Goal: Task Accomplishment & Management: Complete application form

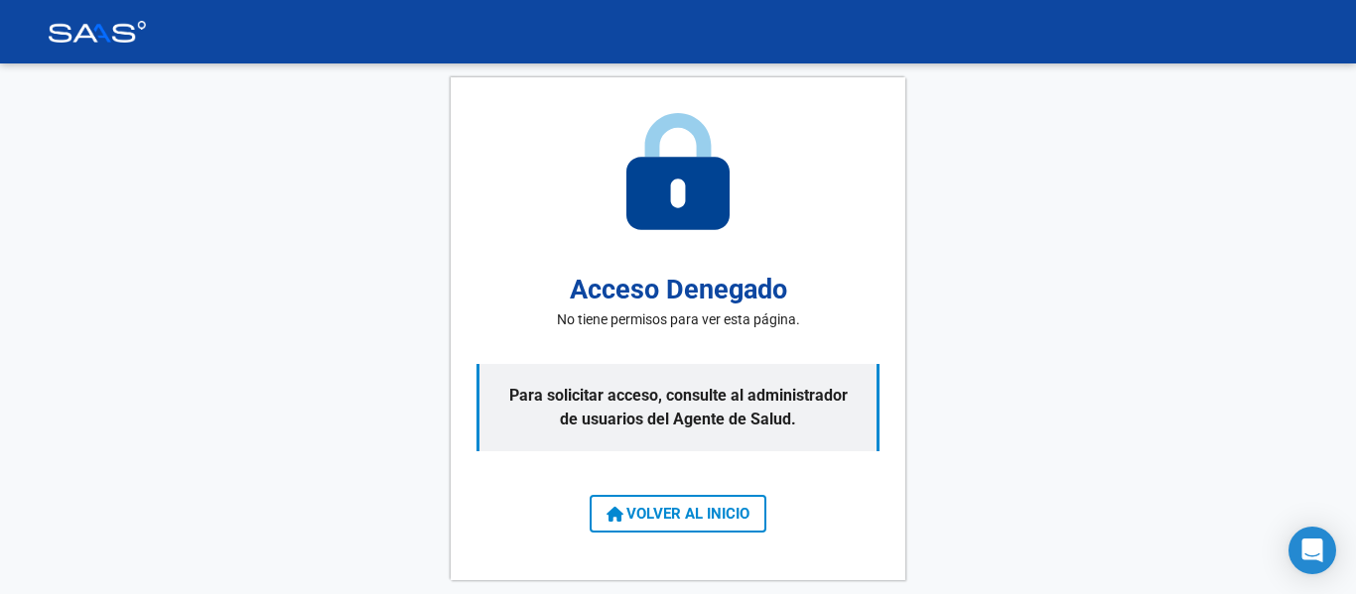
click at [744, 514] on span "VOLVER AL INICIO" at bounding box center [677, 514] width 143 height 18
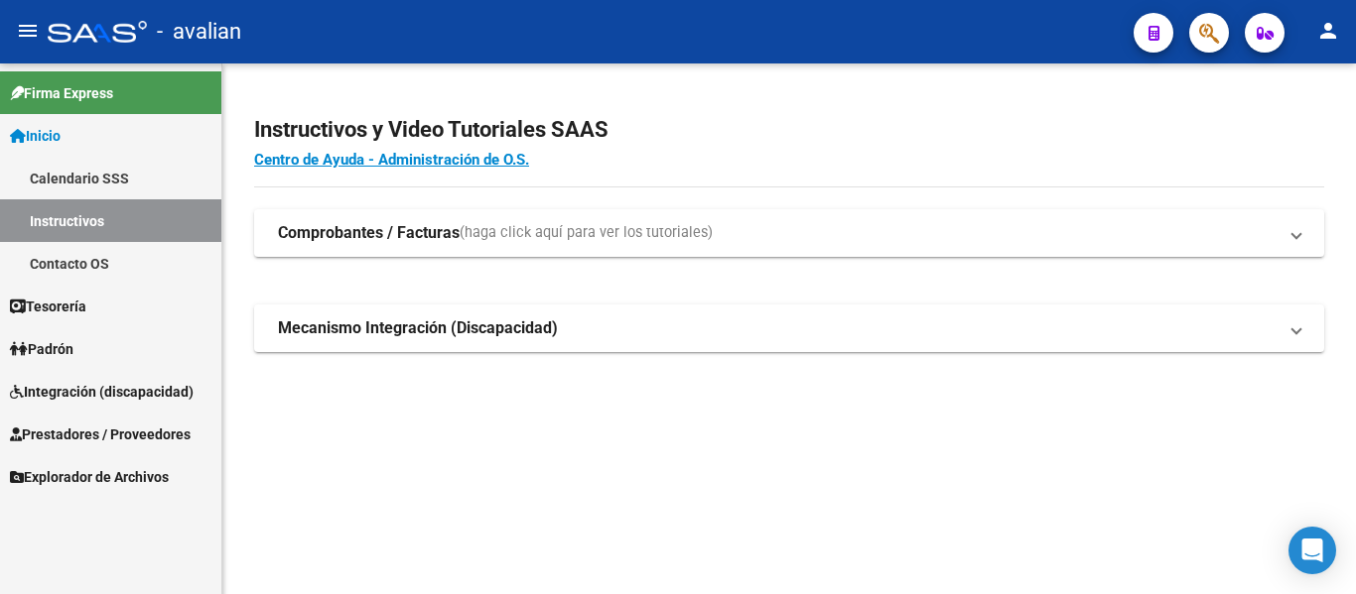
click at [73, 379] on link "Integración (discapacidad)" at bounding box center [110, 391] width 221 height 43
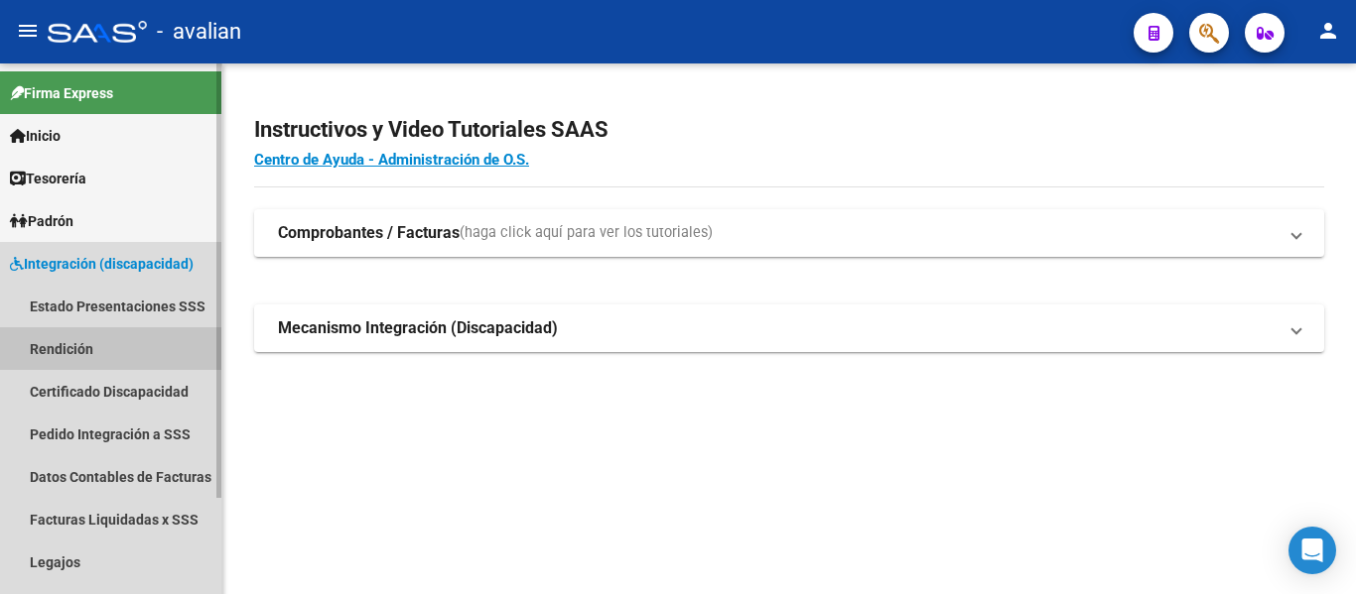
click at [65, 346] on link "Rendición" at bounding box center [110, 348] width 221 height 43
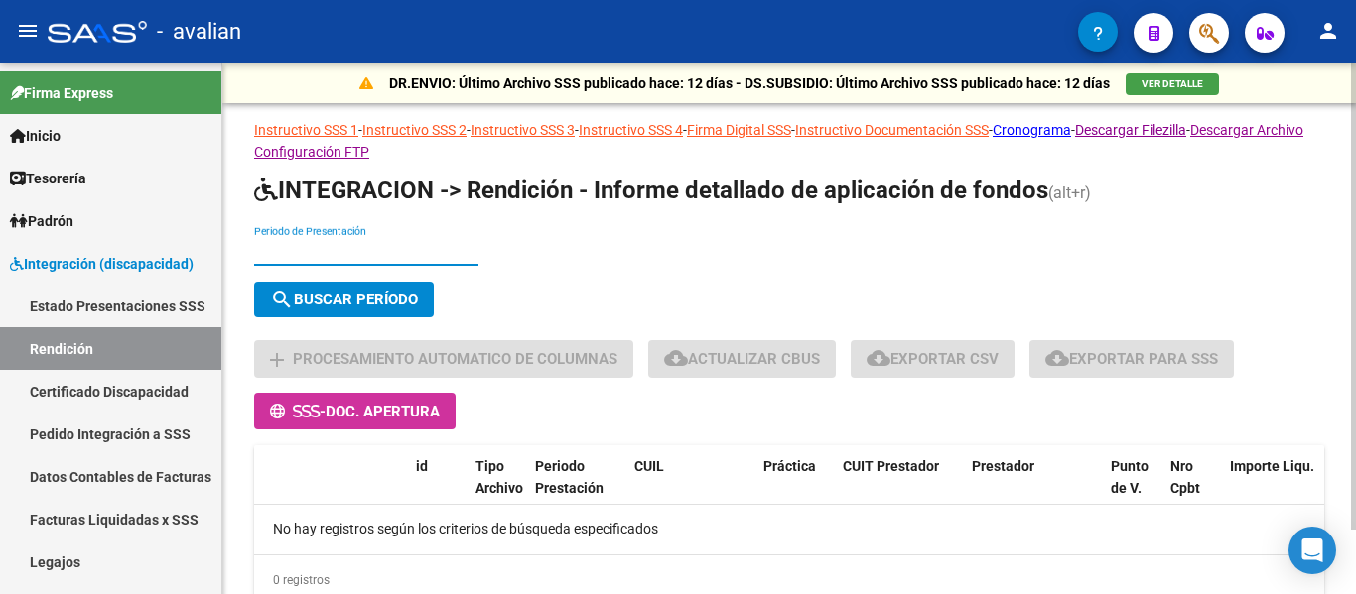
click at [358, 247] on input "Periodo de Presentación" at bounding box center [366, 251] width 224 height 17
type input "202505"
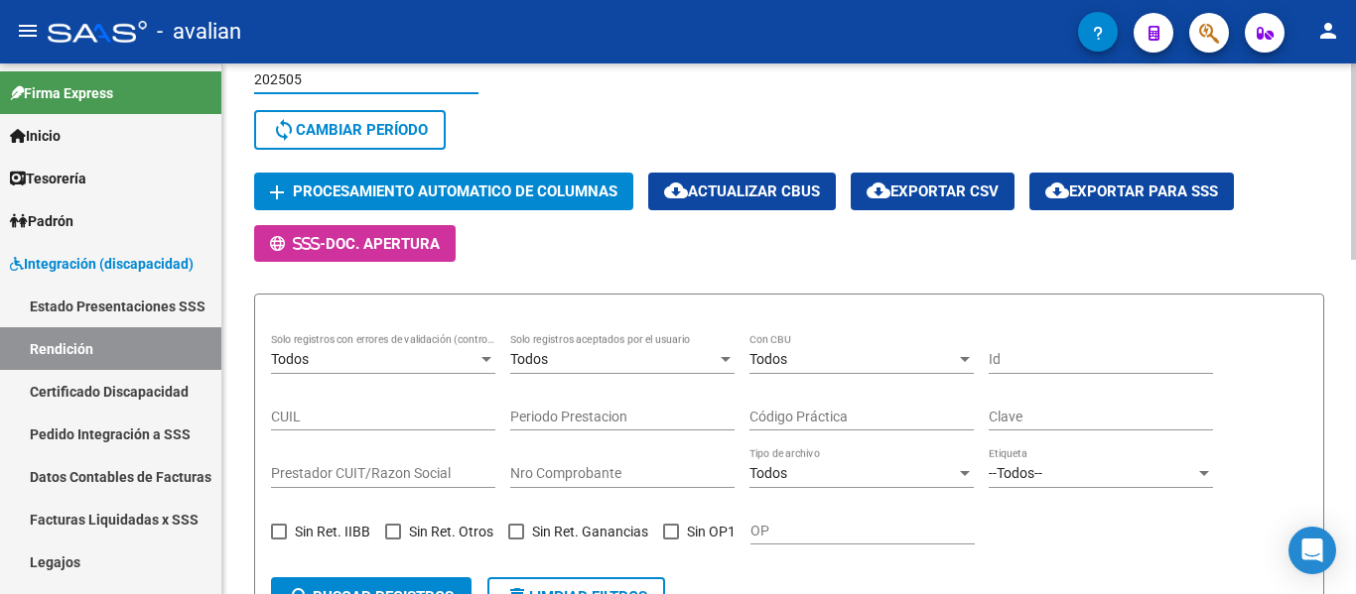
scroll to position [108, 0]
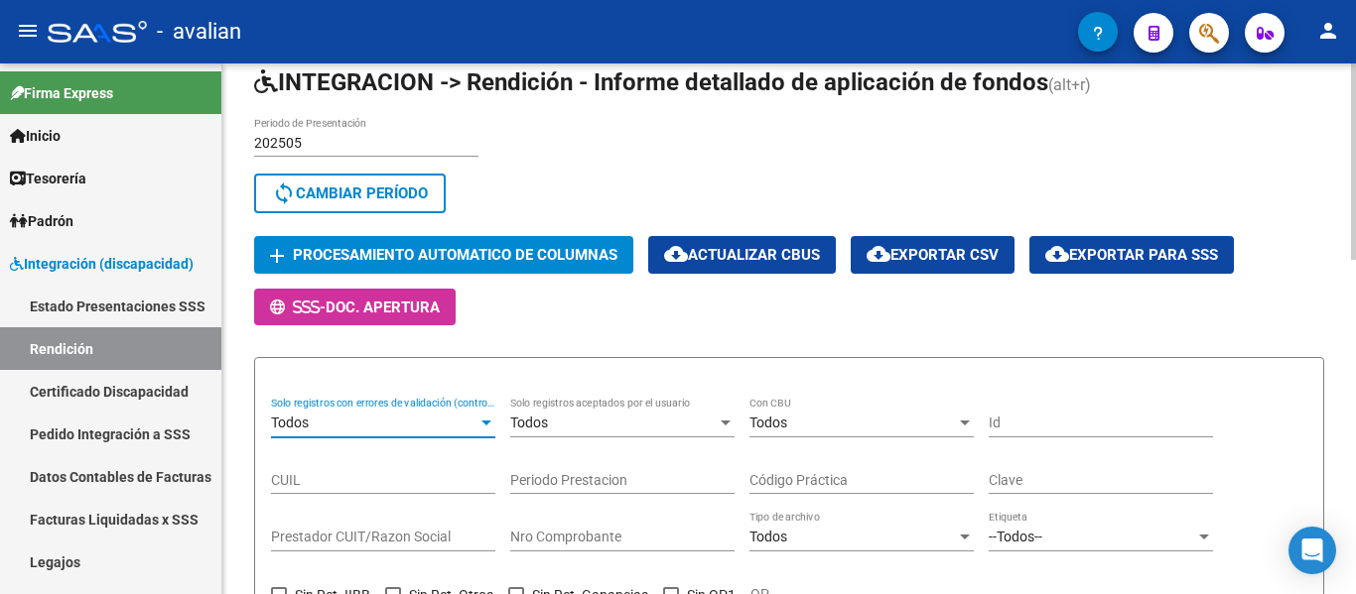
click at [387, 423] on div "Todos" at bounding box center [374, 423] width 206 height 17
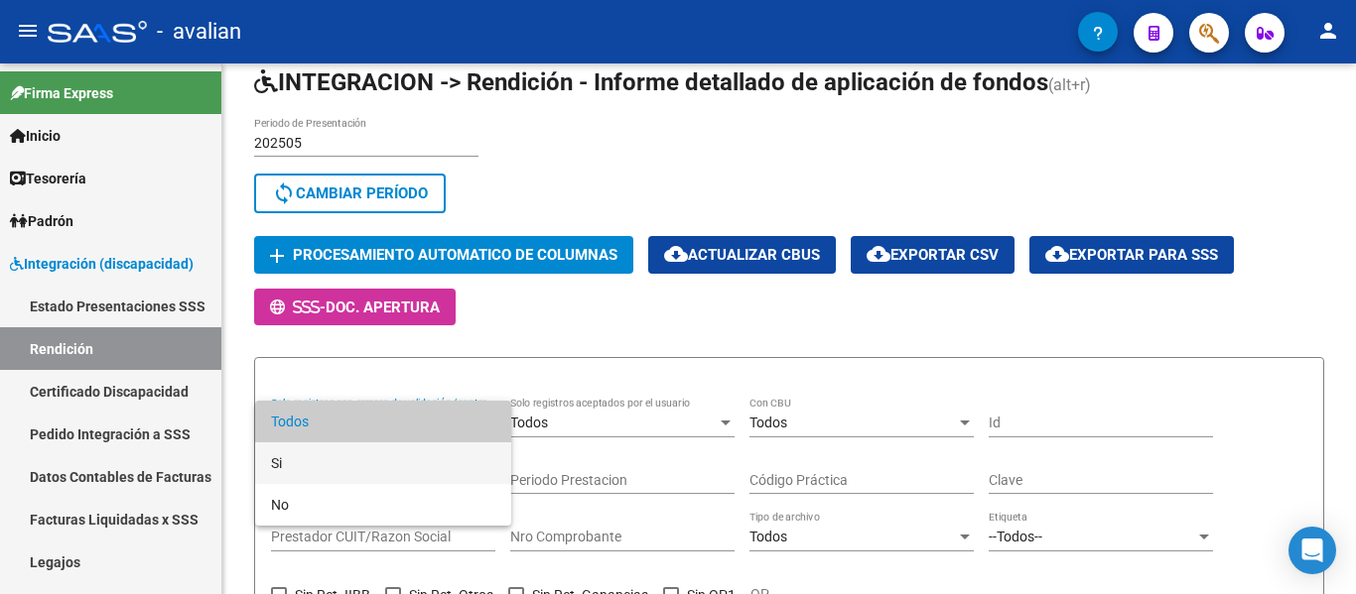
click at [315, 462] on span "Si" at bounding box center [383, 464] width 224 height 42
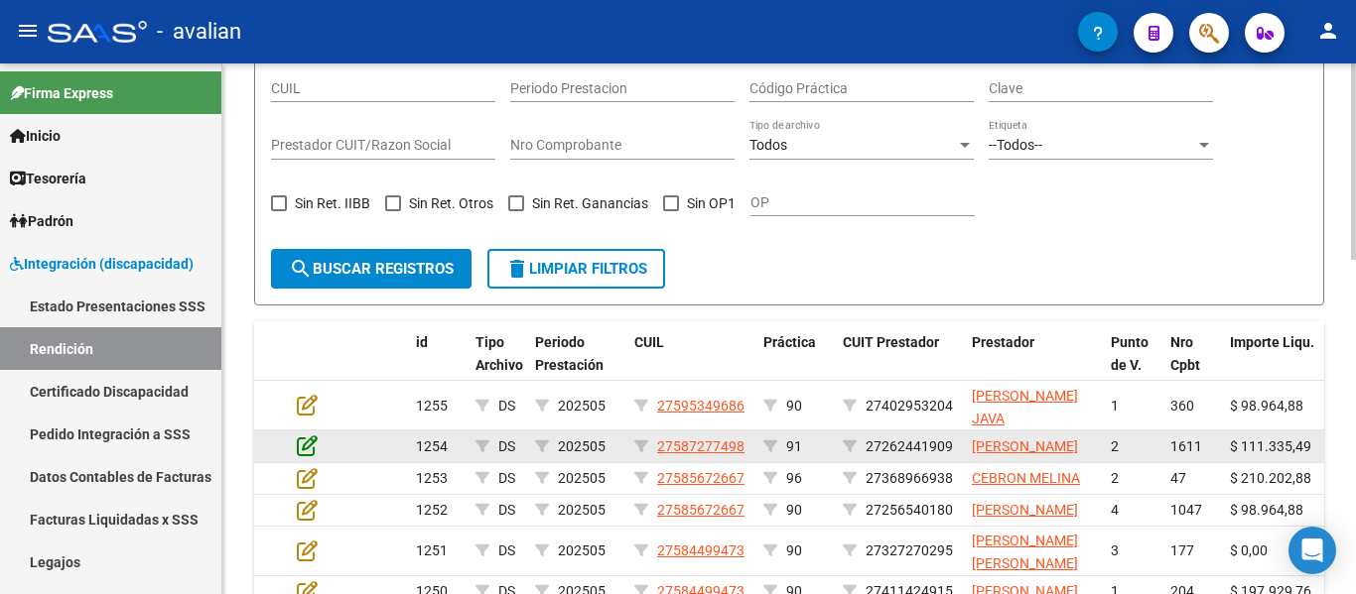
scroll to position [505, 0]
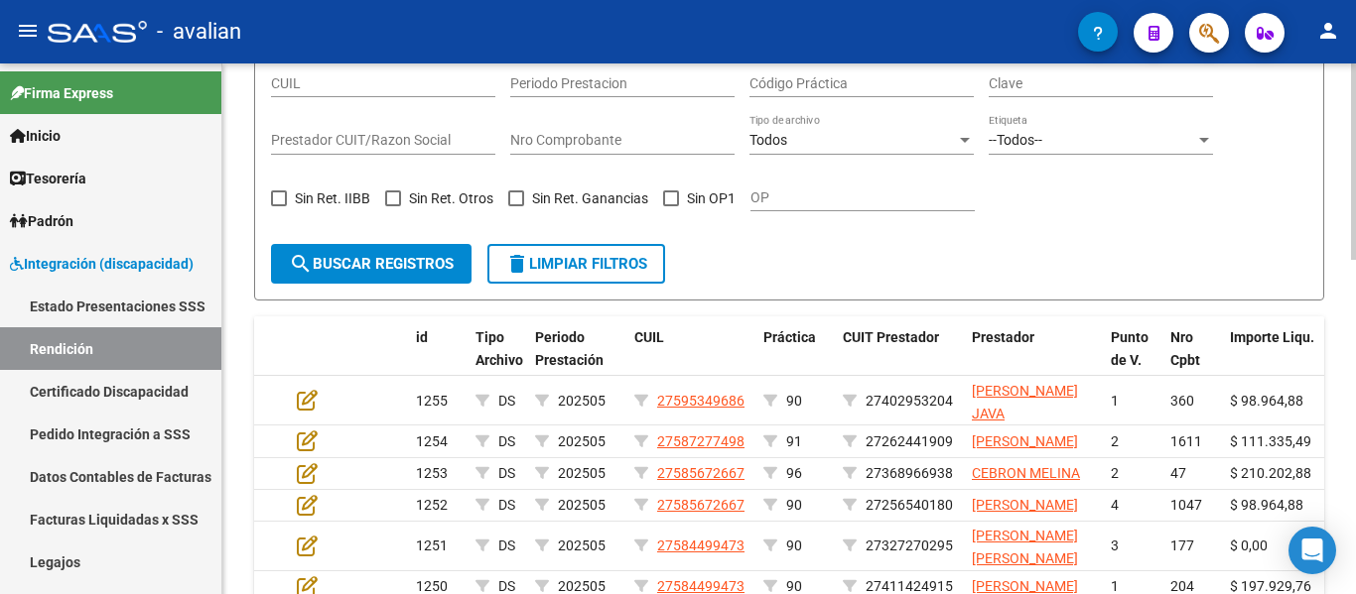
click at [376, 256] on span "search Buscar registros" at bounding box center [371, 264] width 165 height 18
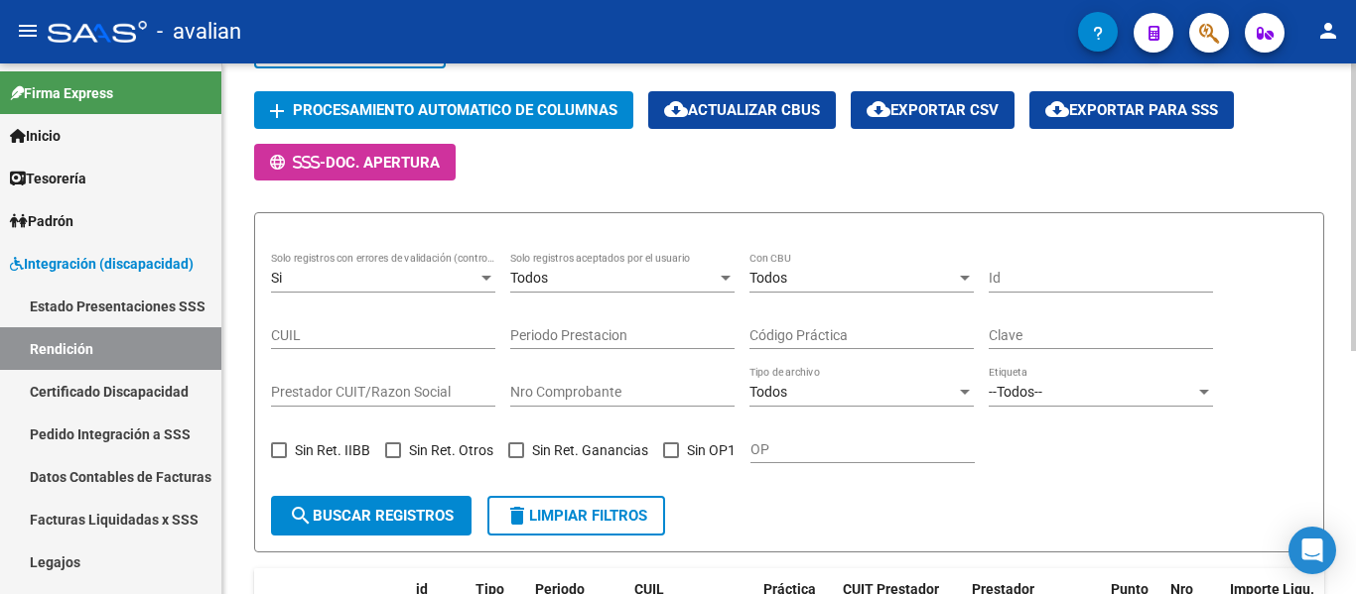
scroll to position [251, 0]
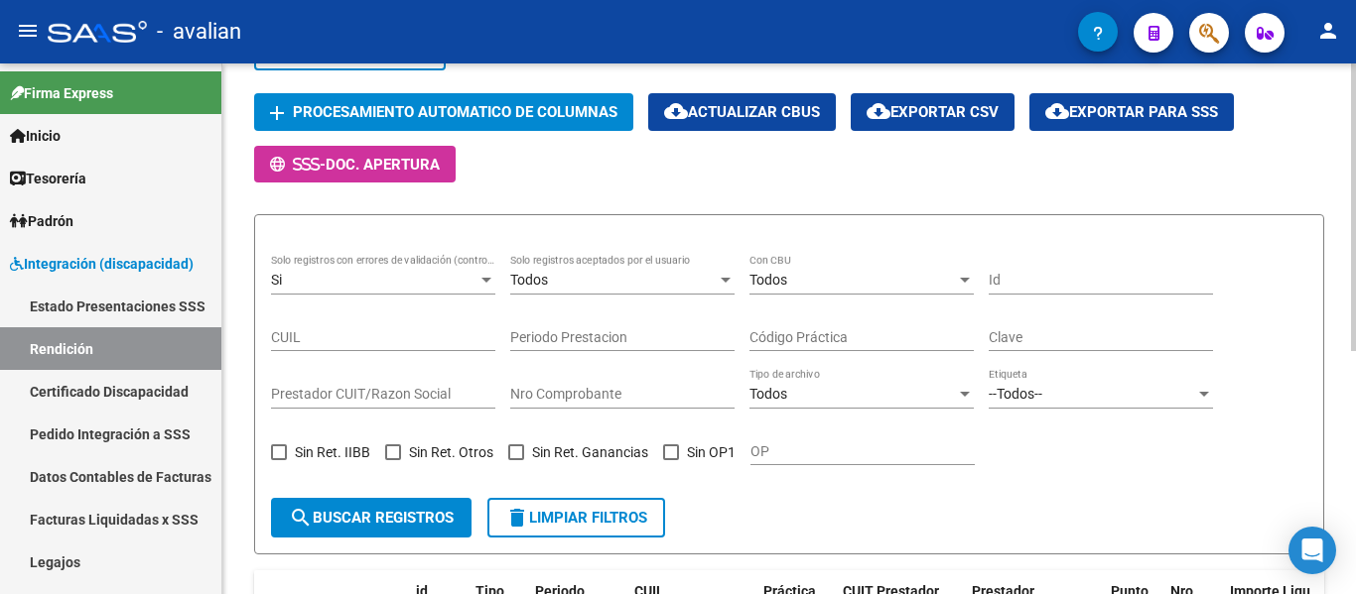
click at [393, 267] on div "Si Solo registros con errores de validación (control 623 instructivo de rendici…" at bounding box center [383, 275] width 224 height 40
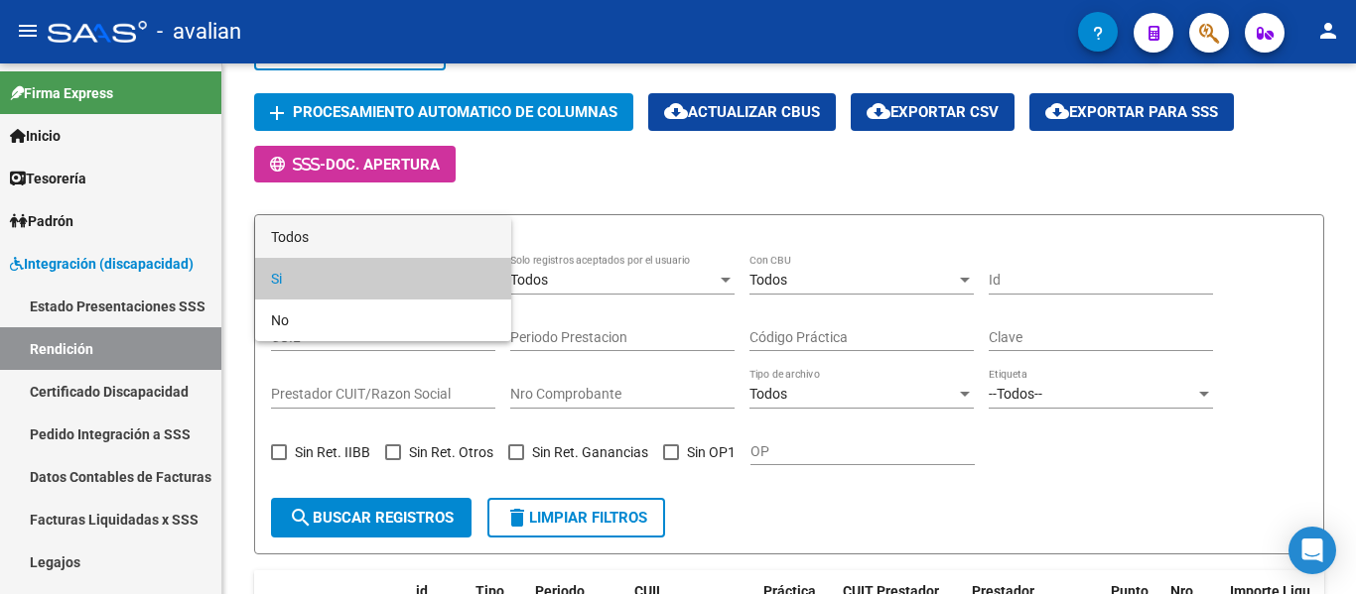
click at [360, 246] on span "Todos" at bounding box center [383, 237] width 224 height 42
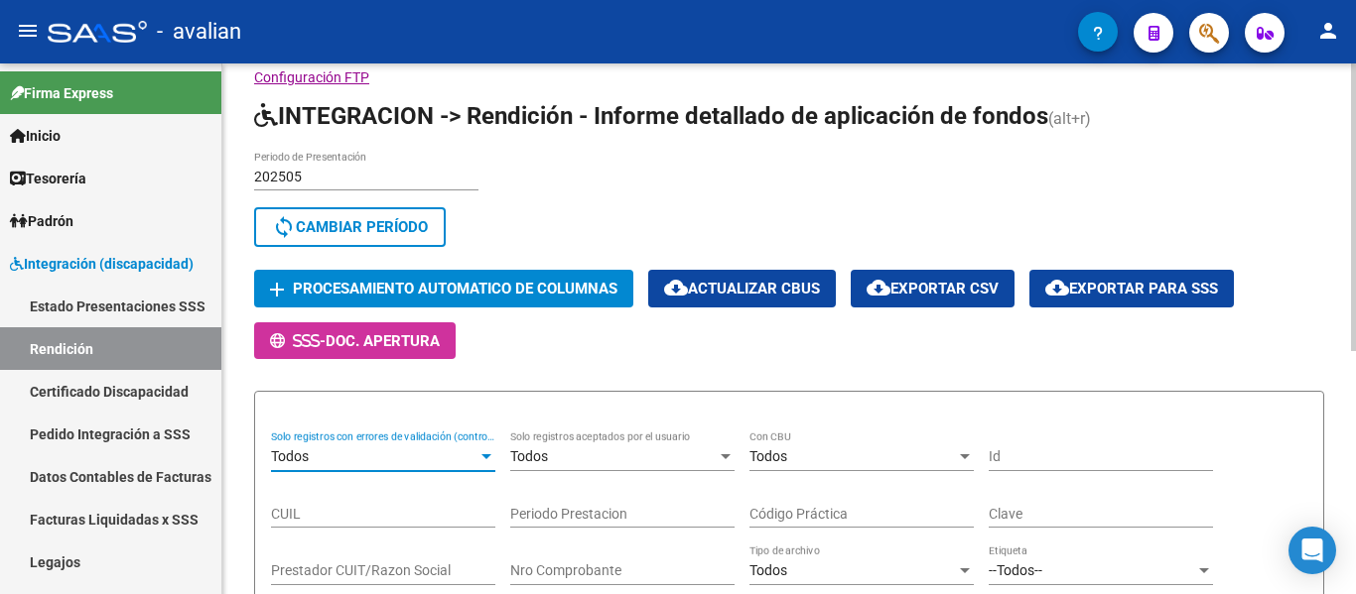
scroll to position [53, 0]
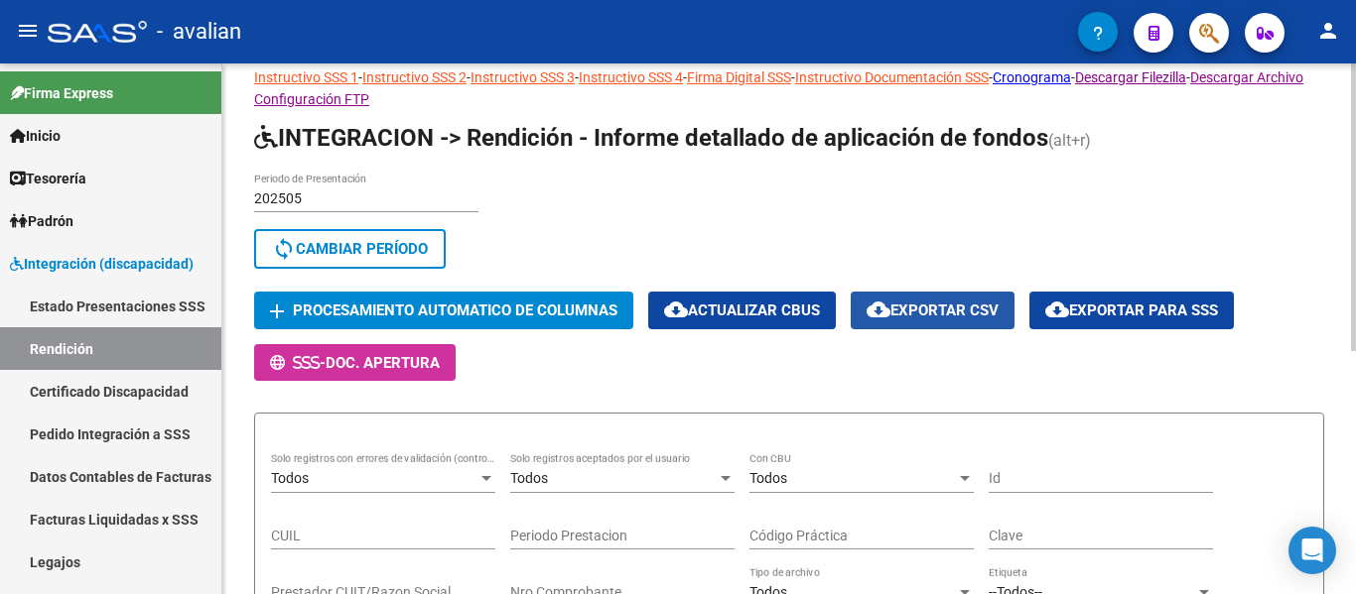
click at [931, 312] on span "cloud_download Exportar CSV" at bounding box center [932, 311] width 132 height 18
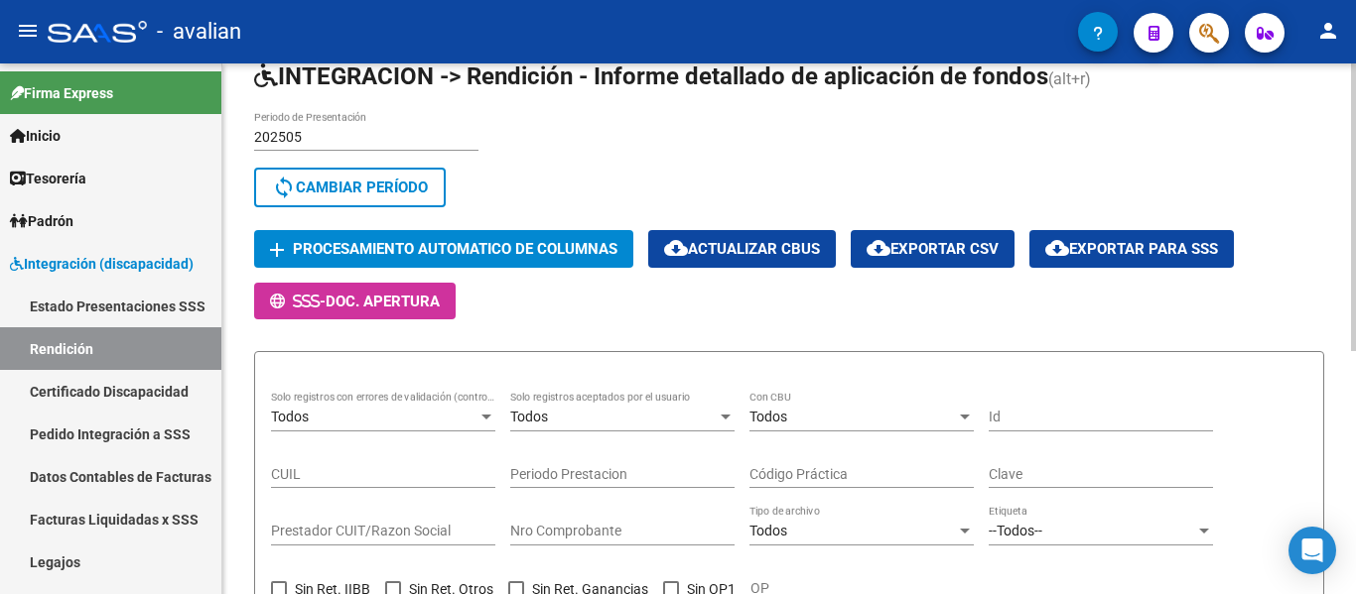
scroll to position [397, 0]
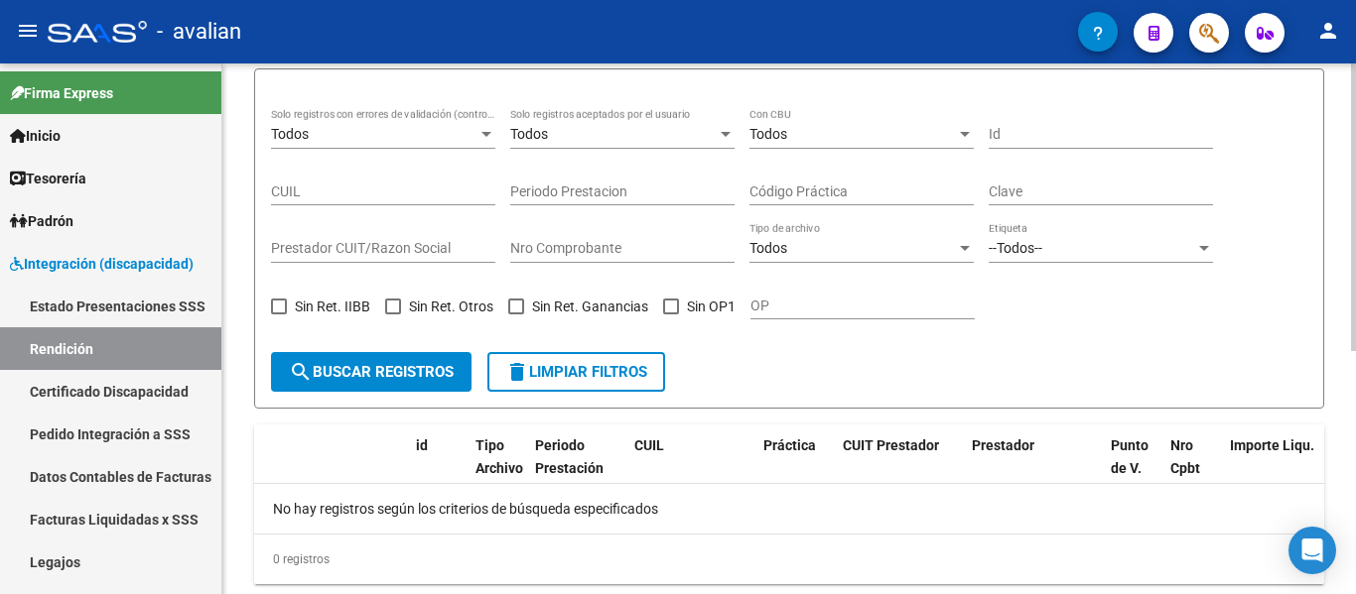
click at [415, 372] on span "search Buscar registros" at bounding box center [371, 372] width 165 height 18
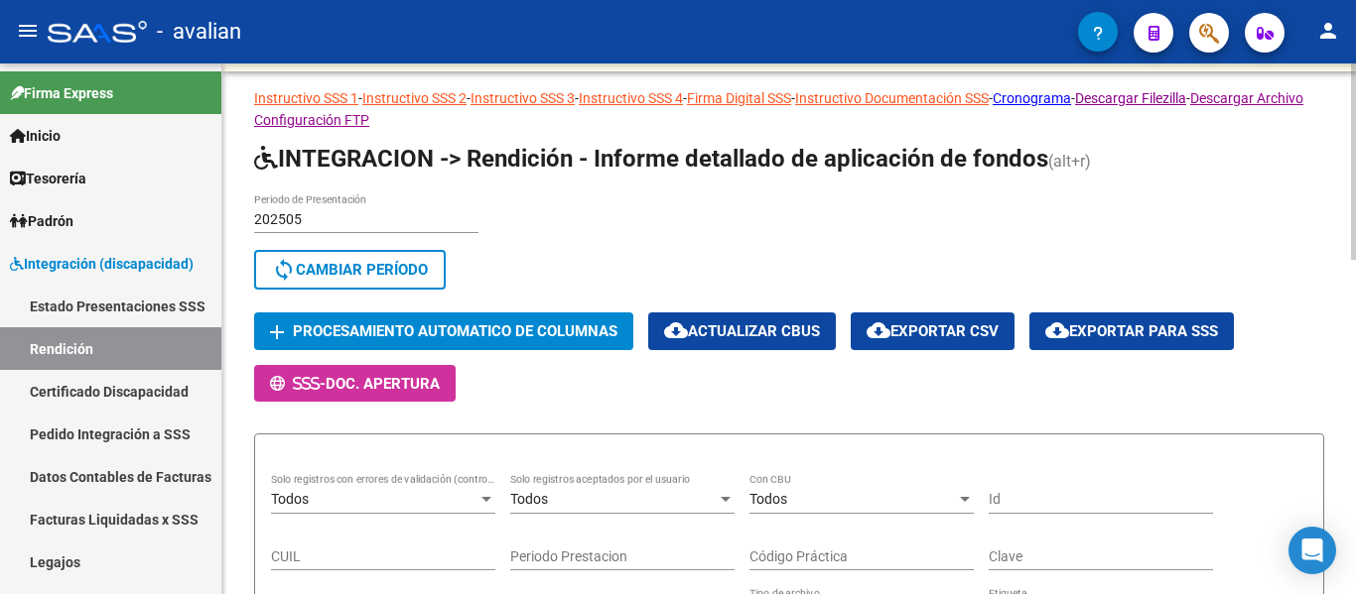
scroll to position [0, 0]
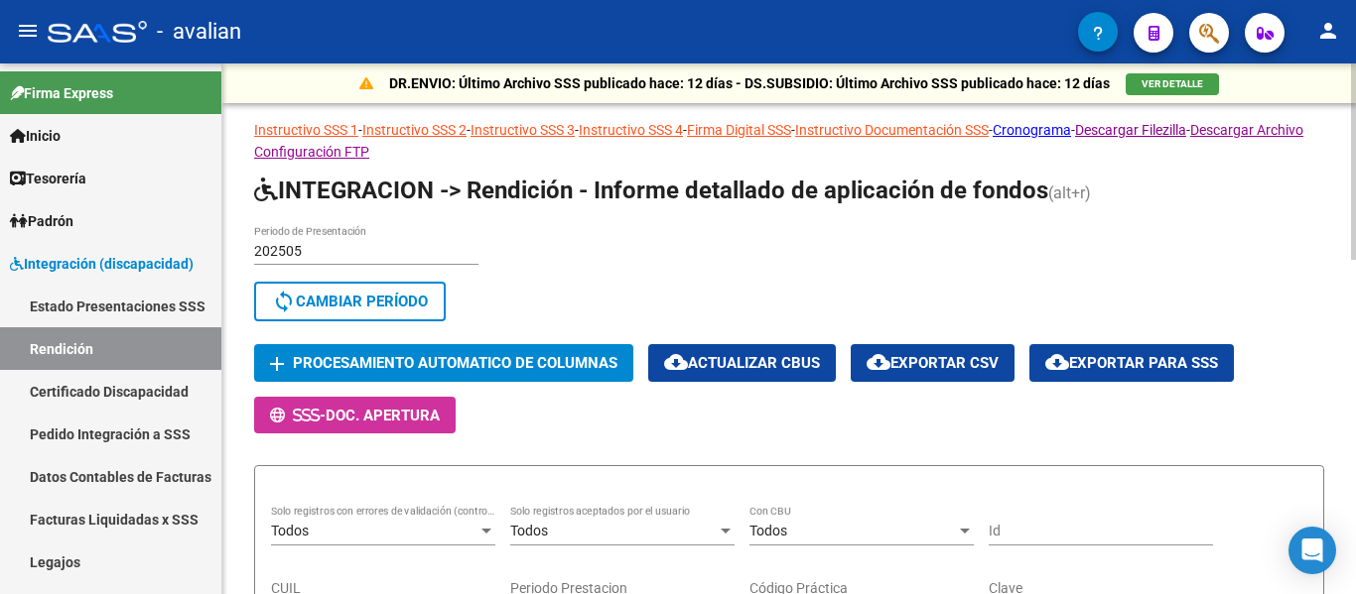
click at [934, 349] on button "cloud_download Exportar CSV" at bounding box center [932, 362] width 164 height 37
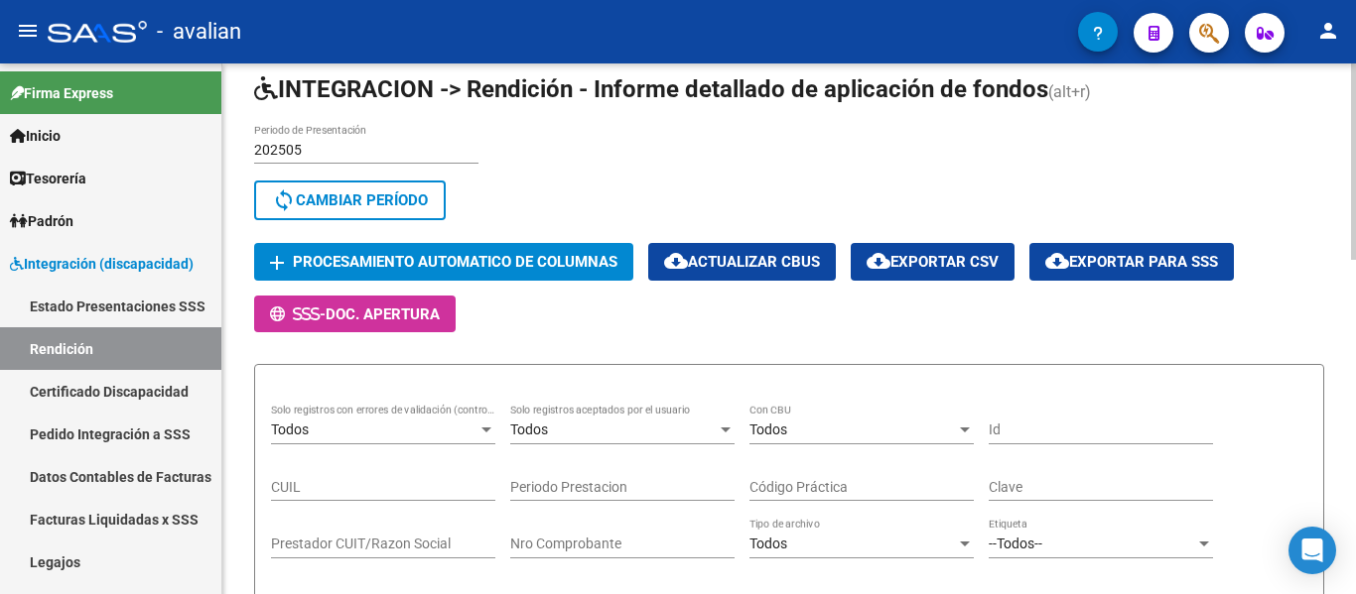
scroll to position [198, 0]
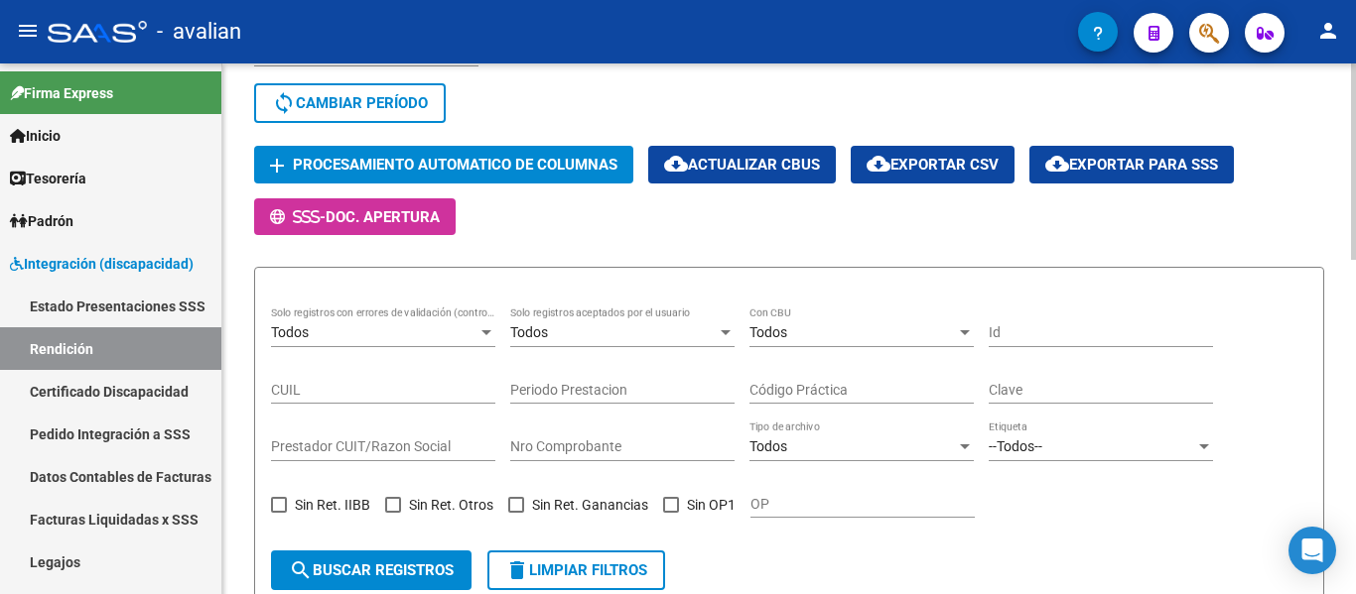
click at [379, 431] on div "Prestador CUIT/Razon Social" at bounding box center [383, 442] width 224 height 40
paste input "30710762038"
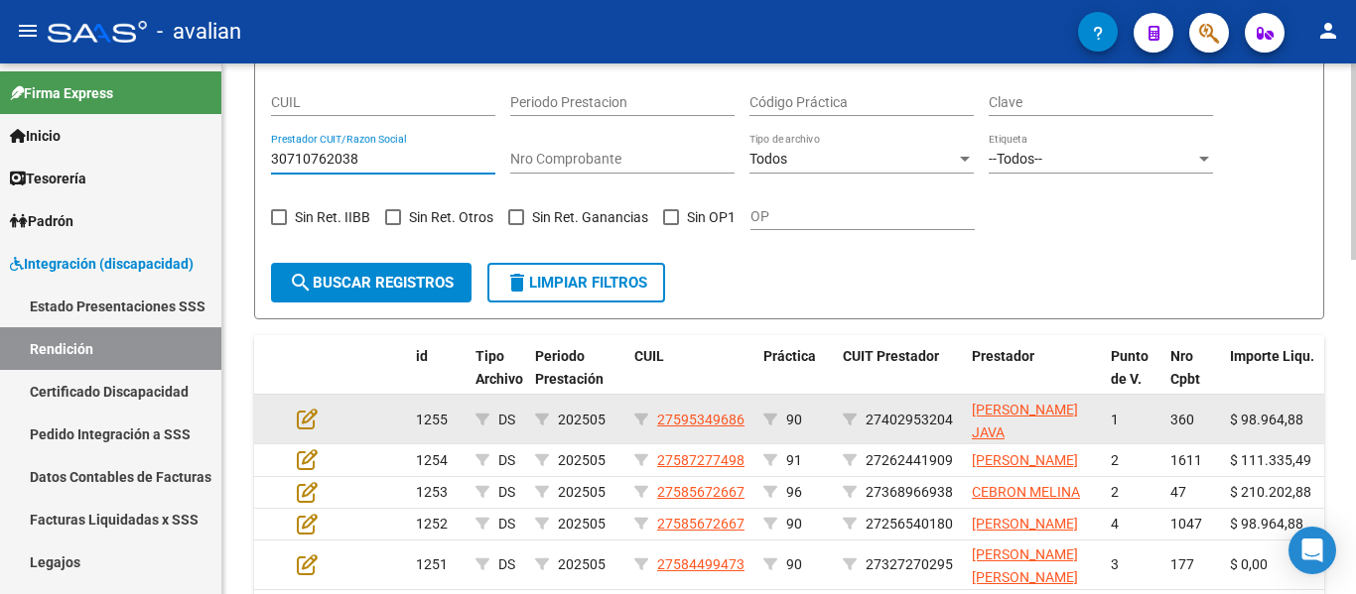
scroll to position [496, 0]
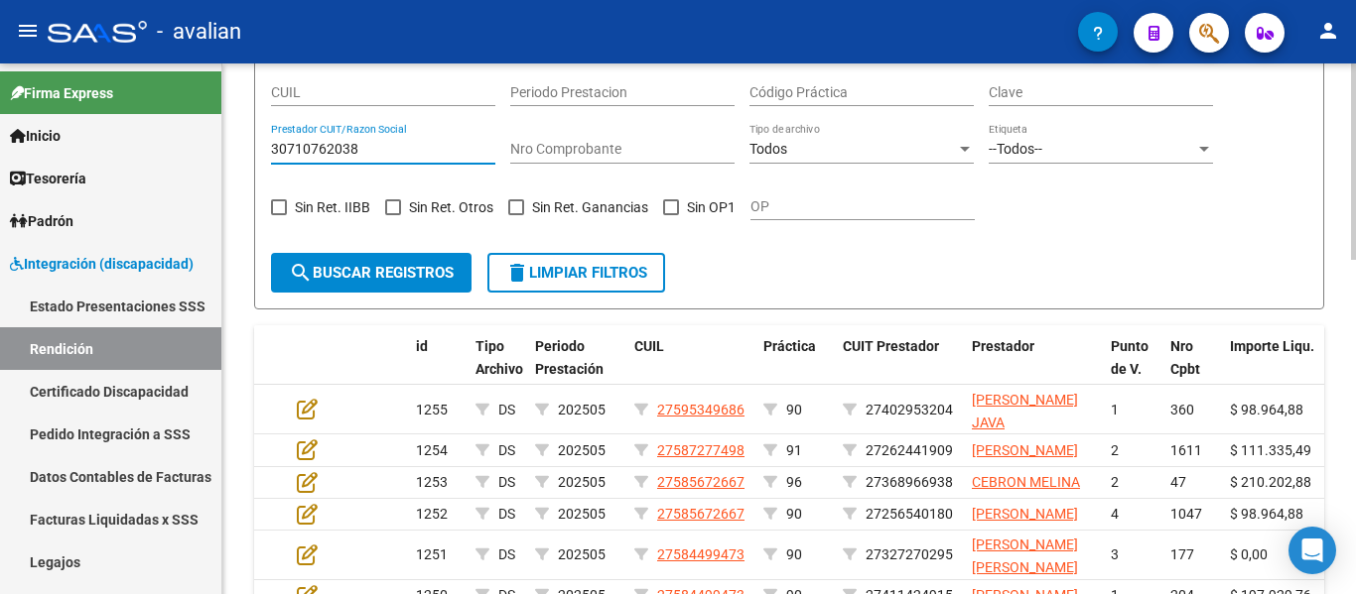
type input "30710762038"
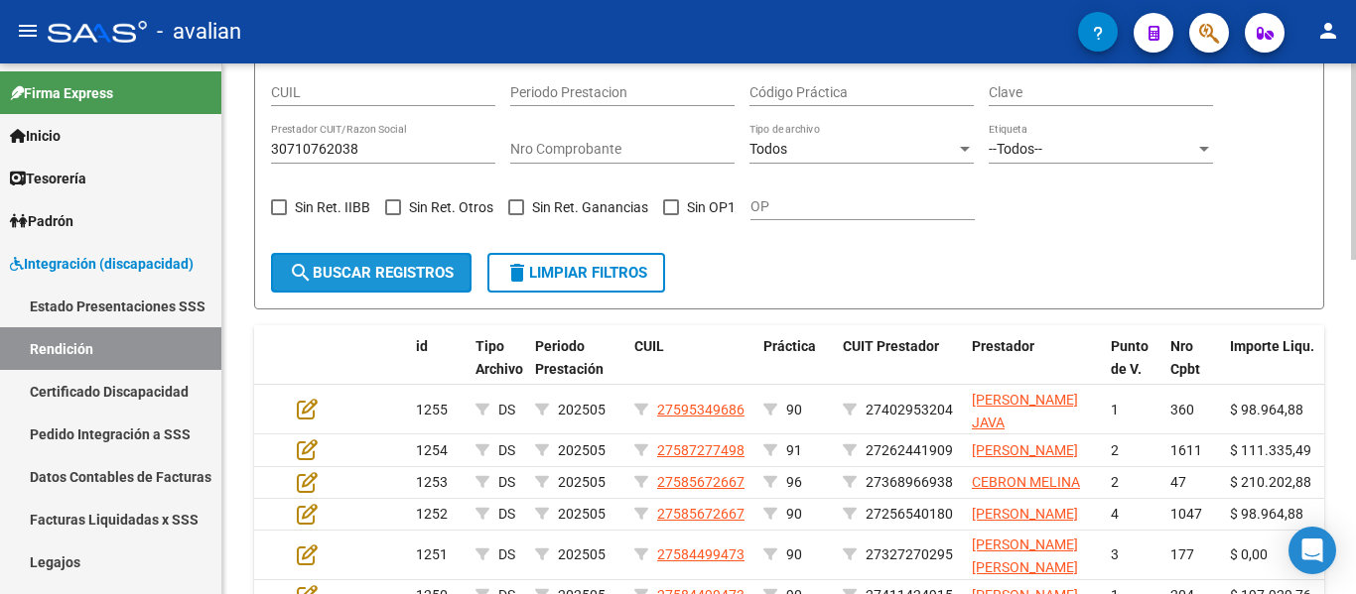
click at [346, 275] on span "search Buscar registros" at bounding box center [371, 273] width 165 height 18
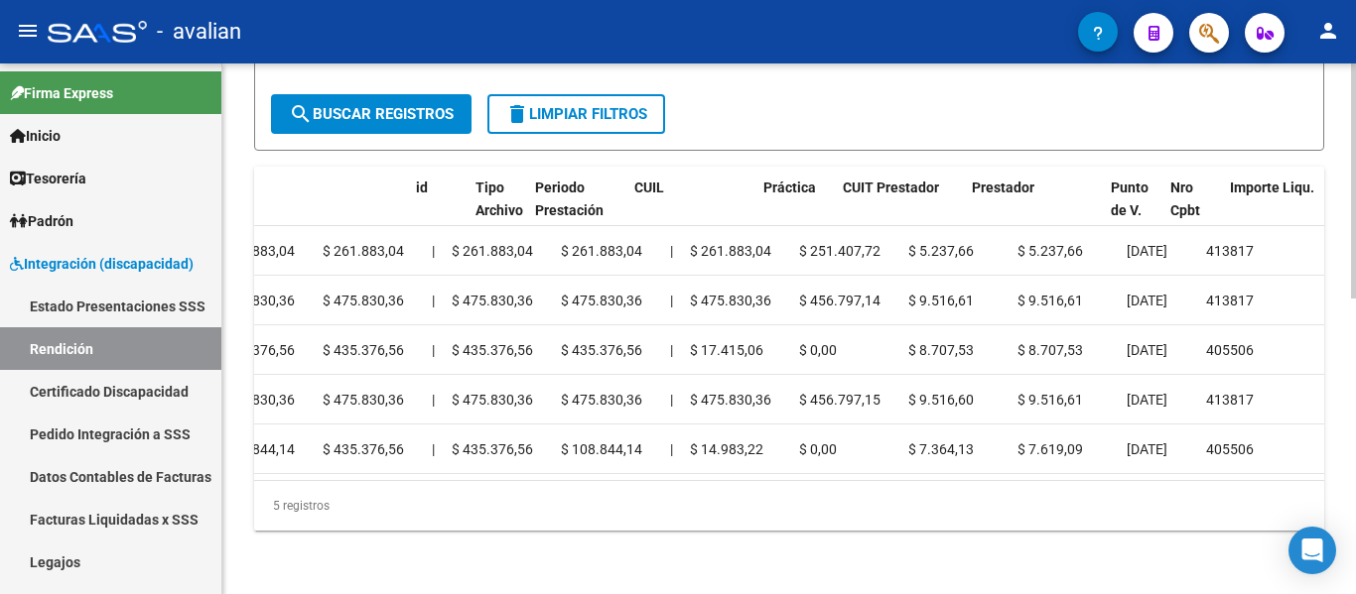
scroll to position [0, 0]
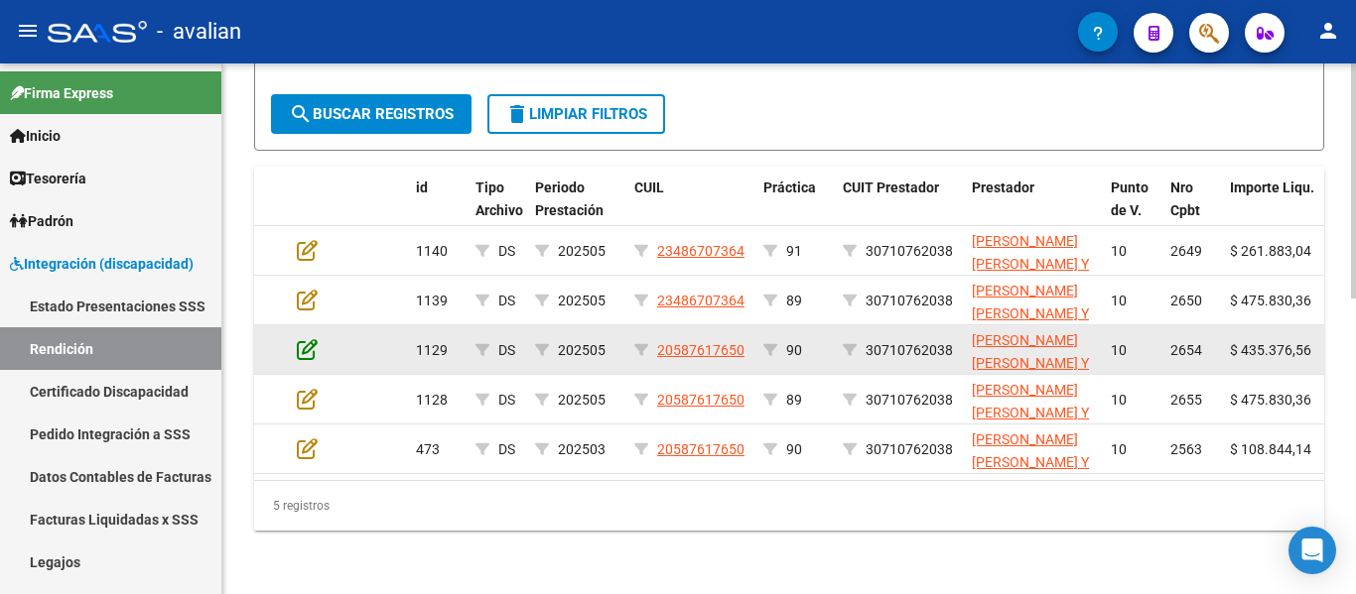
click at [311, 338] on icon at bounding box center [307, 349] width 21 height 22
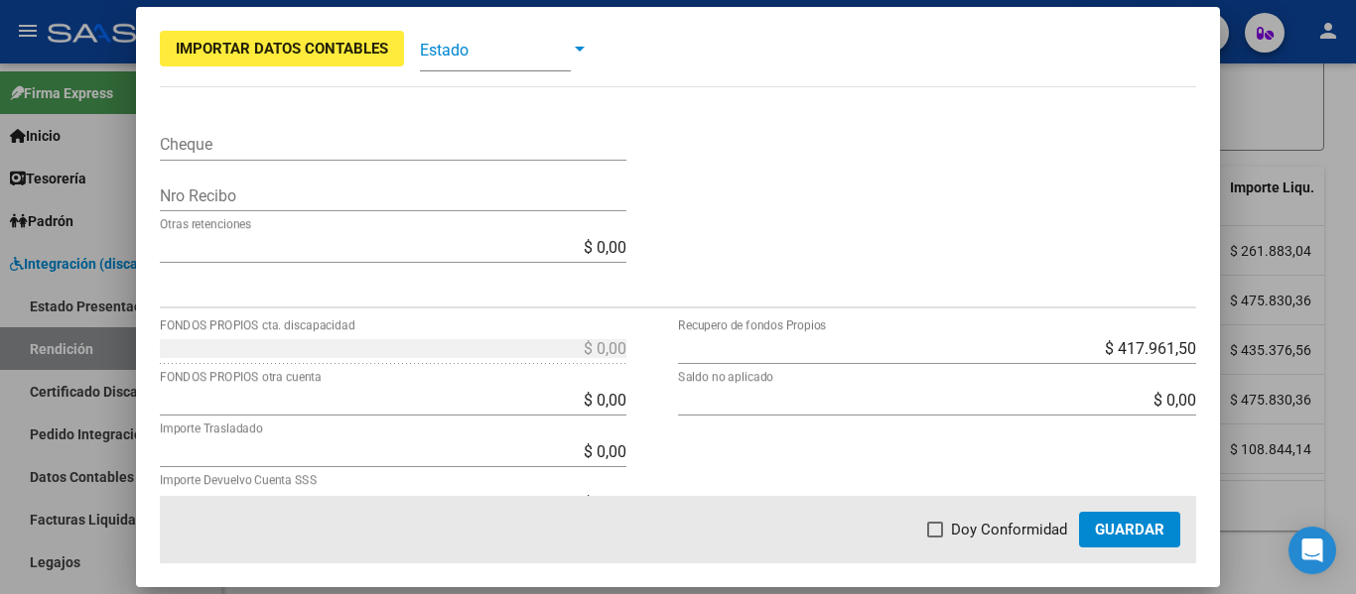
scroll to position [778, 0]
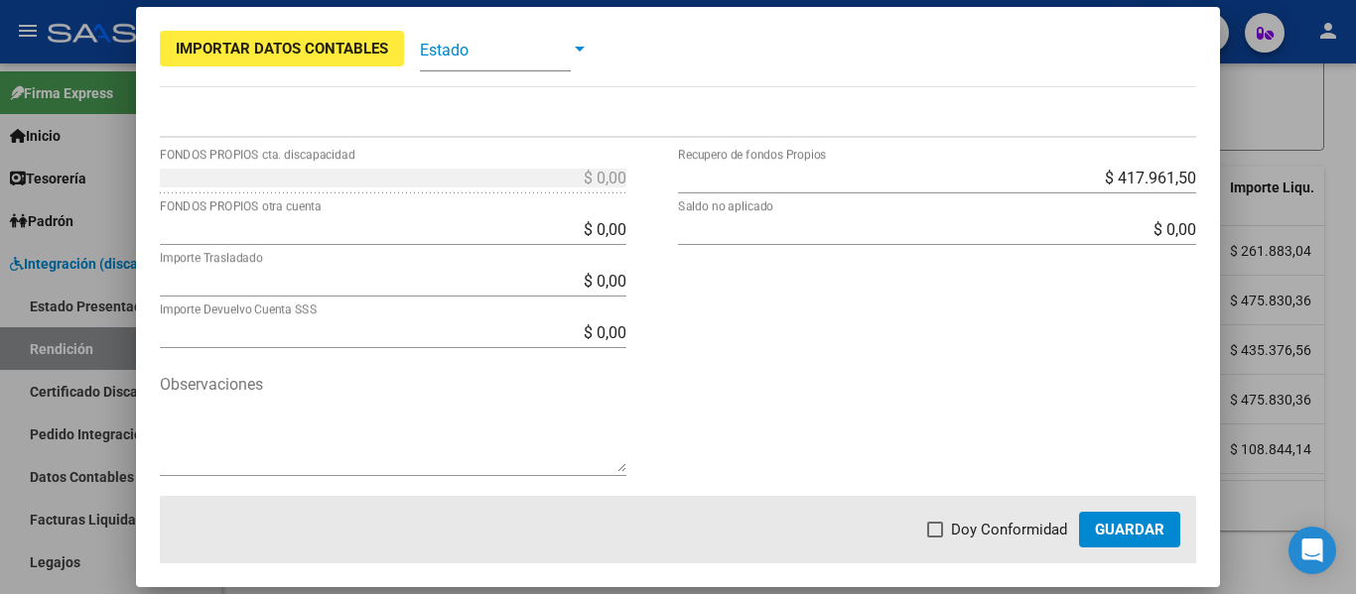
click at [1262, 352] on div at bounding box center [678, 297] width 1356 height 594
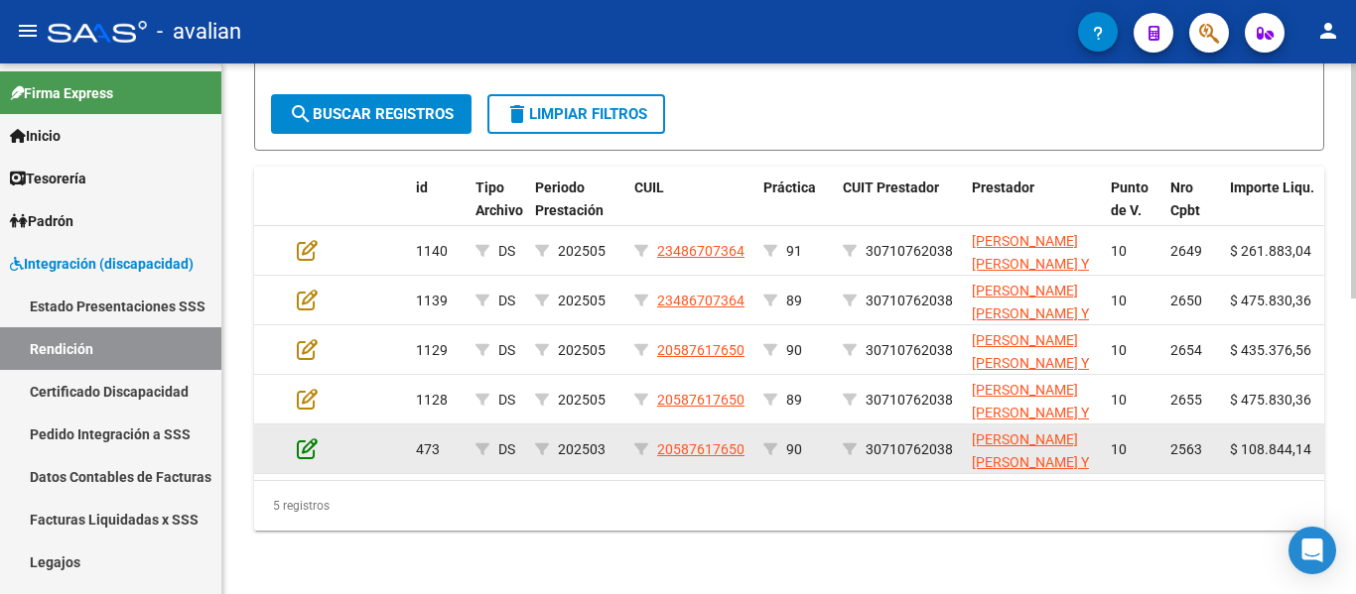
click at [310, 438] on icon at bounding box center [307, 449] width 21 height 22
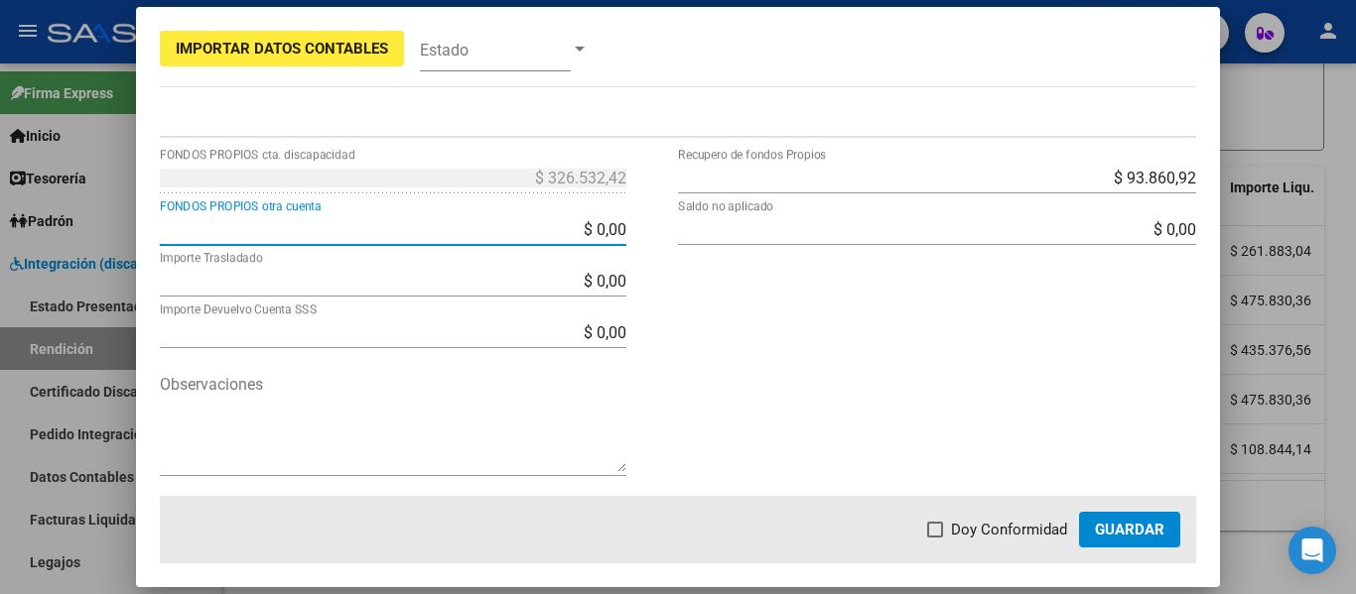
click at [549, 224] on input "$ 0,00" at bounding box center [393, 229] width 466 height 19
drag, startPoint x: 550, startPoint y: 224, endPoint x: 700, endPoint y: 212, distance: 150.3
click at [692, 212] on div "$ 326.532,42 FONDOS PROPIOS cta. discapacidad $ 0,00 FONDOS PROPIOS otra cuenta…" at bounding box center [678, 329] width 1037 height 334
type input "$ 326.532,42"
type input "$ 0,00"
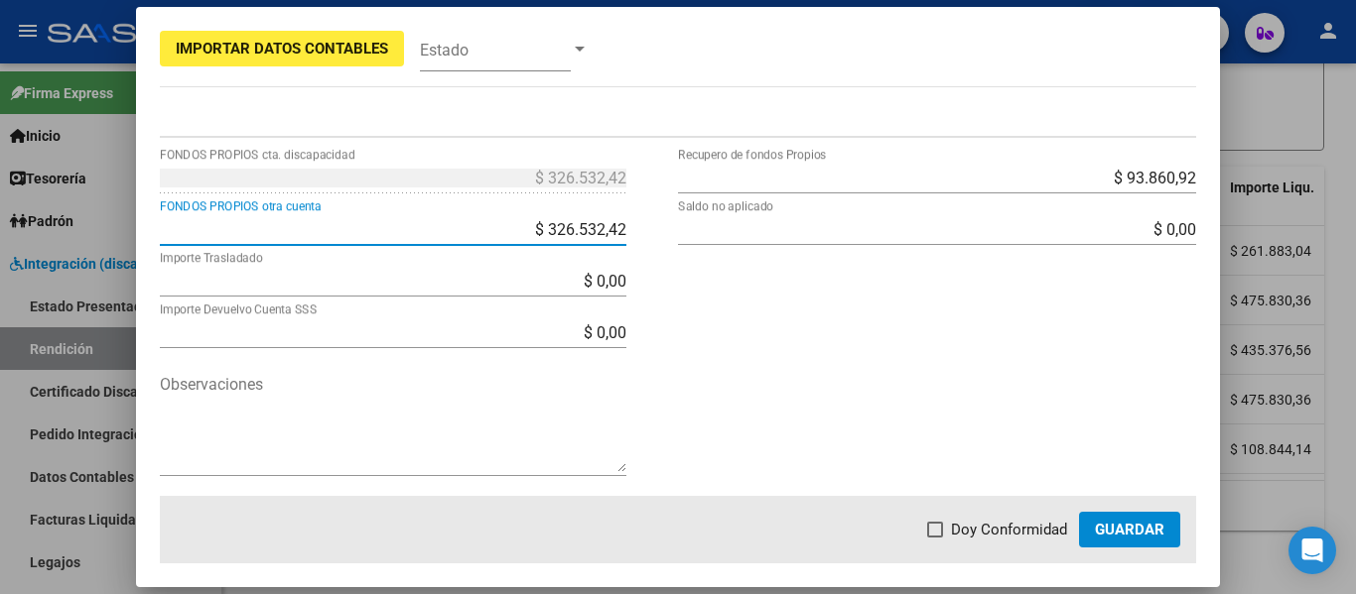
type input "$ 0,00"
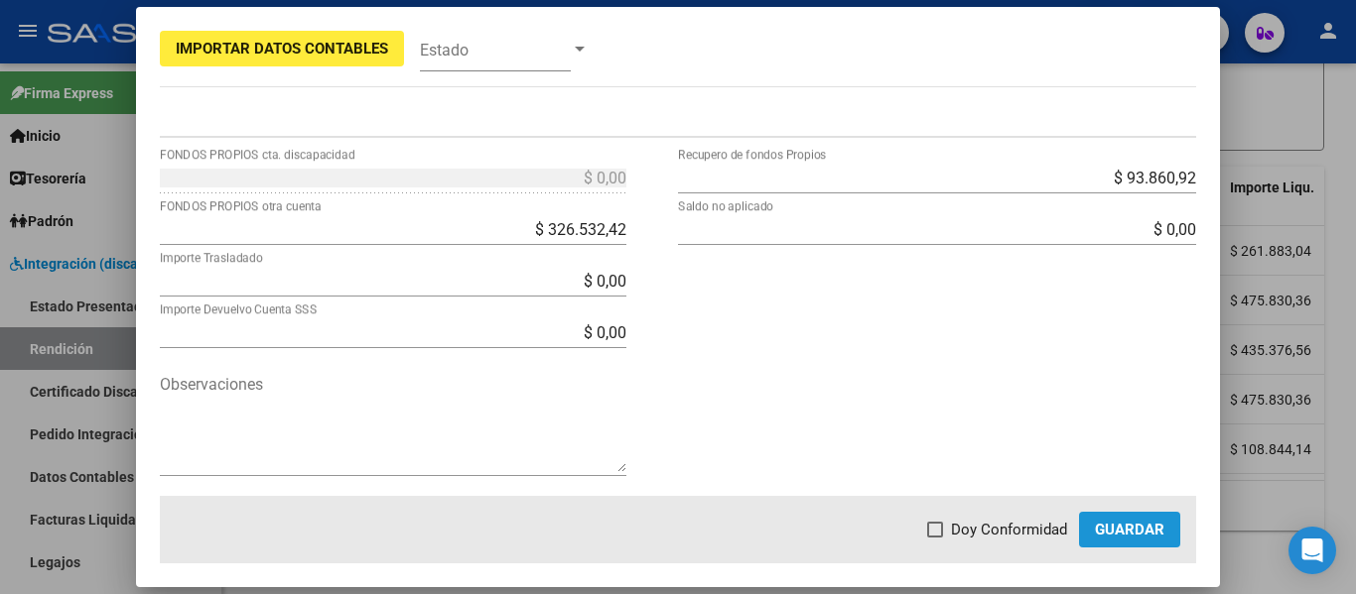
click at [1129, 527] on span "Guardar" at bounding box center [1129, 530] width 69 height 18
click at [937, 522] on span at bounding box center [935, 530] width 16 height 16
click at [935, 538] on input "Doy Conformidad" at bounding box center [934, 538] width 1 height 1
checkbox input "true"
click at [1122, 533] on span "Guardar" at bounding box center [1129, 530] width 69 height 18
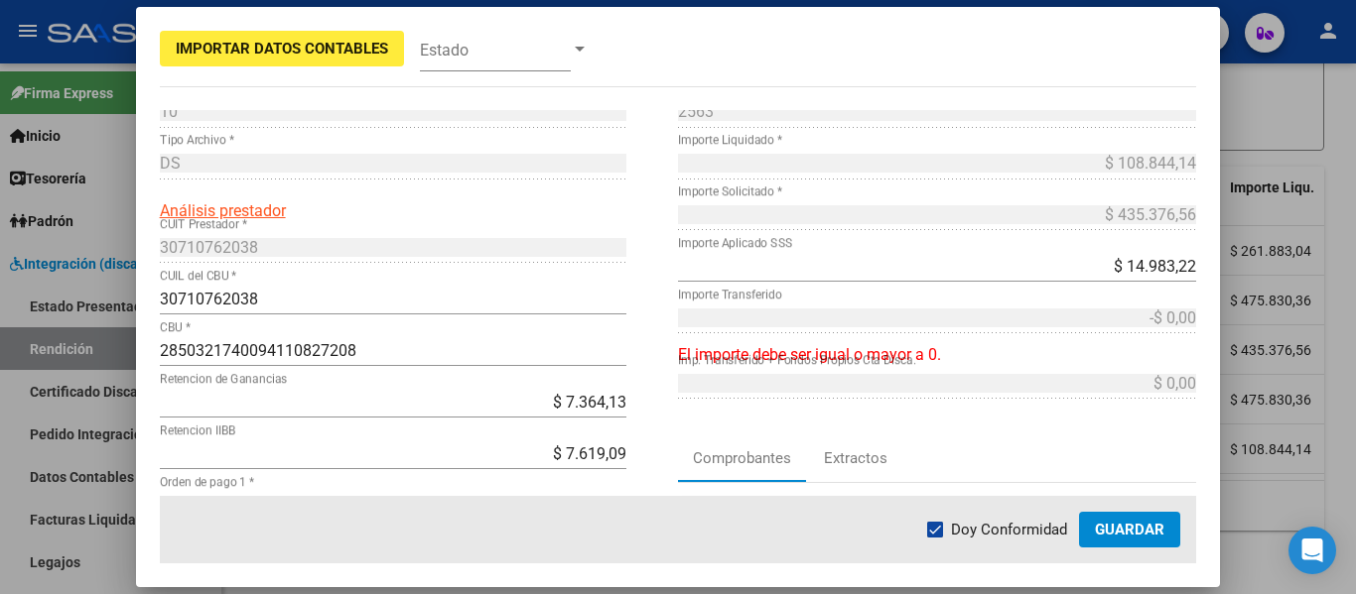
scroll to position [0, 0]
